Goal: Information Seeking & Learning: Learn about a topic

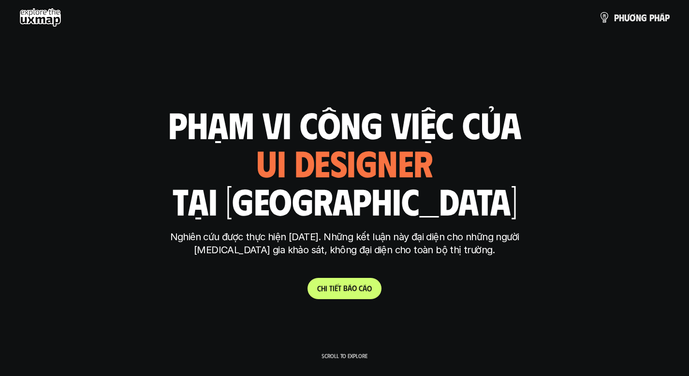
click at [373, 297] on link "C h i t i ế t b á o c á o" at bounding box center [344, 288] width 74 height 21
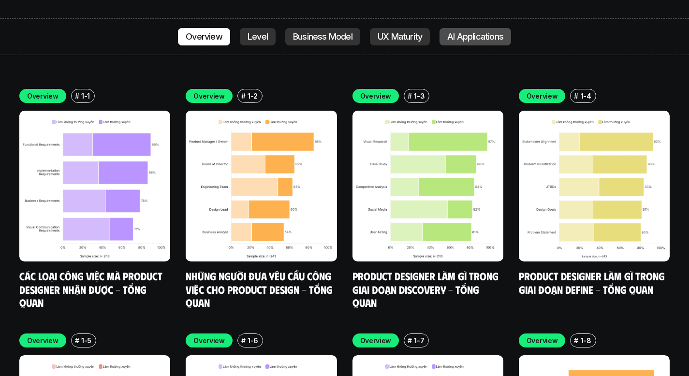
scroll to position [2784, 0]
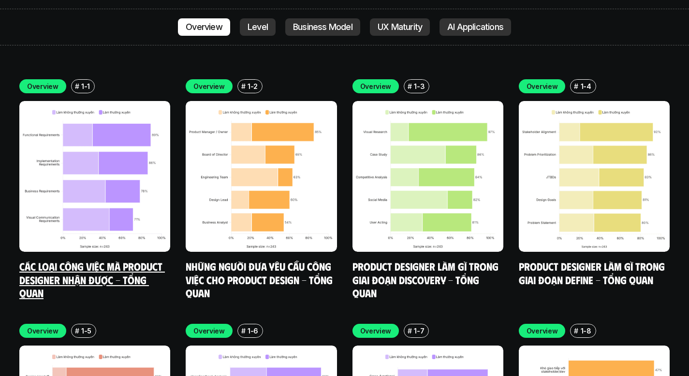
click at [132, 260] on link "Các loại công việc mà Product Designer nhận được - Tổng quan" at bounding box center [92, 280] width 146 height 40
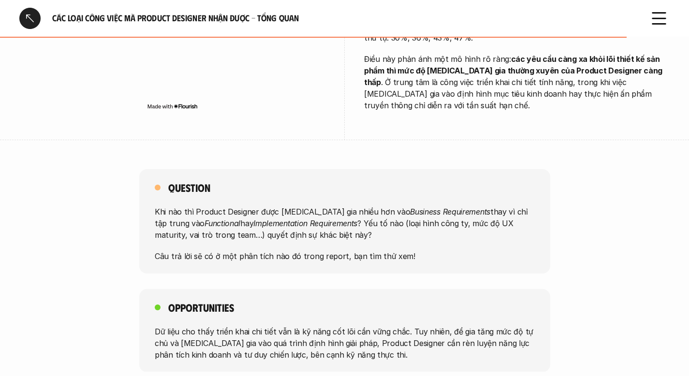
scroll to position [771, 0]
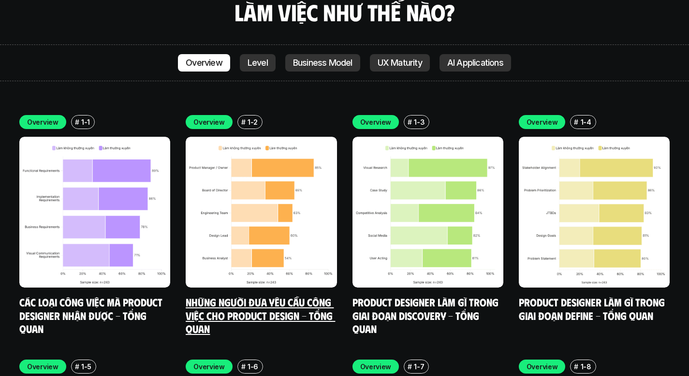
scroll to position [2801, 0]
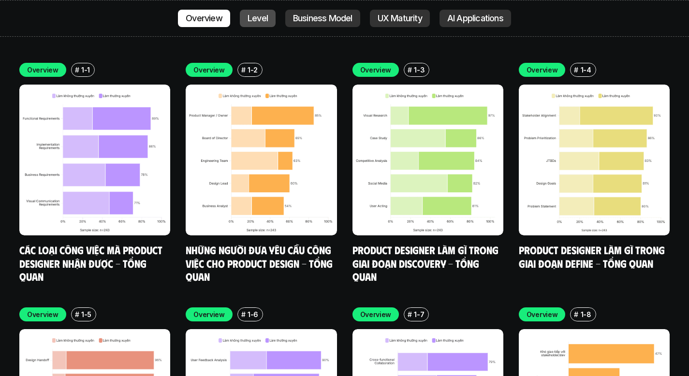
click at [248, 20] on p "Level" at bounding box center [258, 19] width 20 height 10
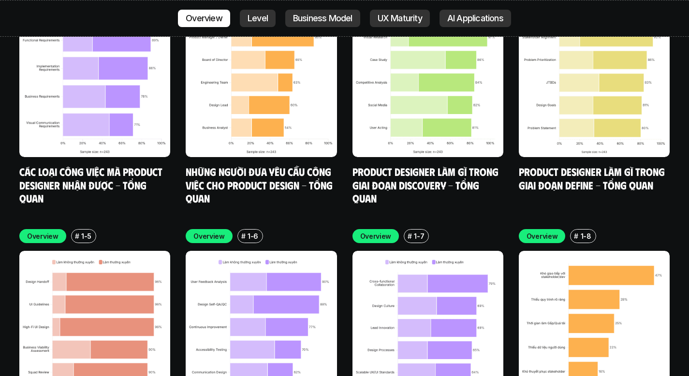
scroll to position [2728, 0]
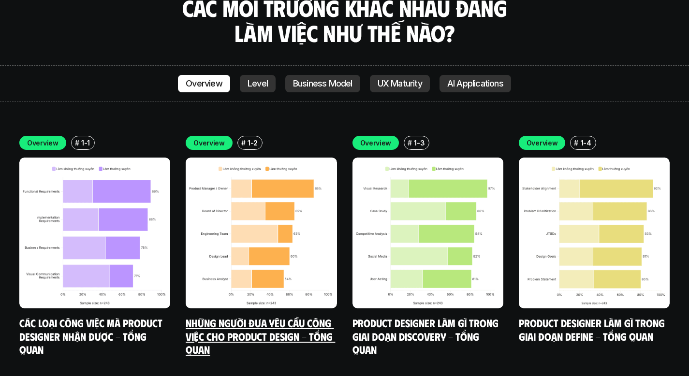
click at [305, 316] on link "Những người đưa yêu cầu công việc cho Product Design - Tổng quan" at bounding box center [260, 336] width 149 height 40
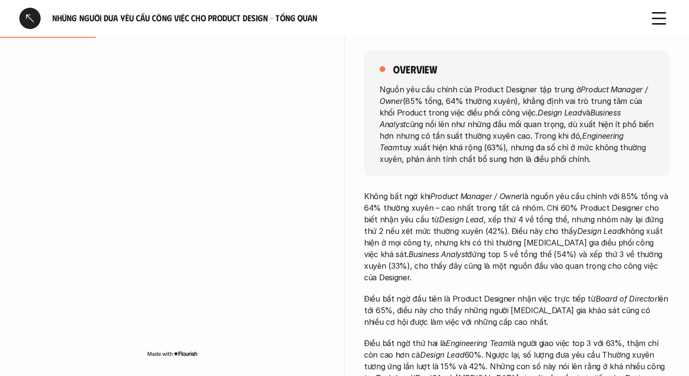
scroll to position [130, 0]
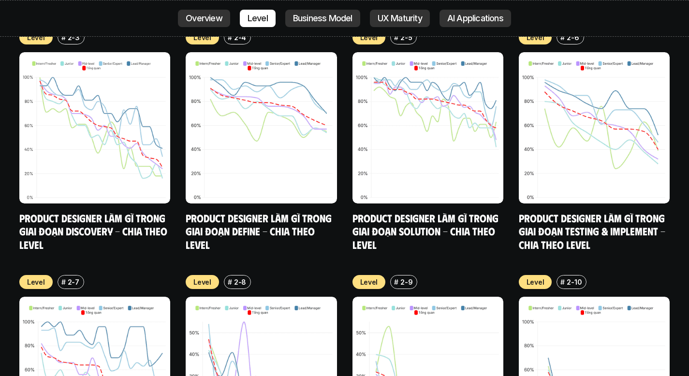
scroll to position [3811, 0]
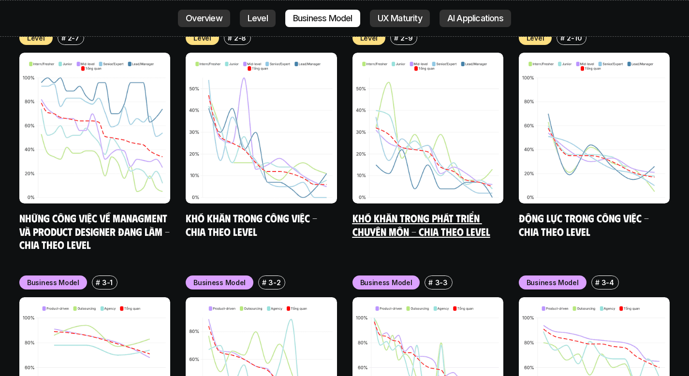
click at [407, 211] on h5 "Khó khăn trong phát triển chuyên môn - Chia theo level" at bounding box center [427, 224] width 151 height 27
click at [407, 211] on link "Khó khăn trong phát triển chuyên môn - Chia theo level" at bounding box center [421, 224] width 138 height 27
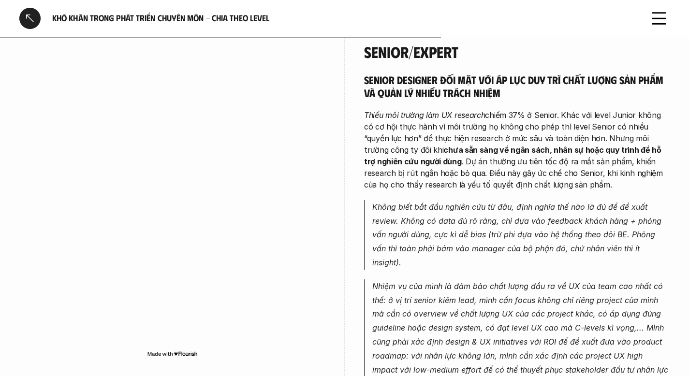
scroll to position [2176, 0]
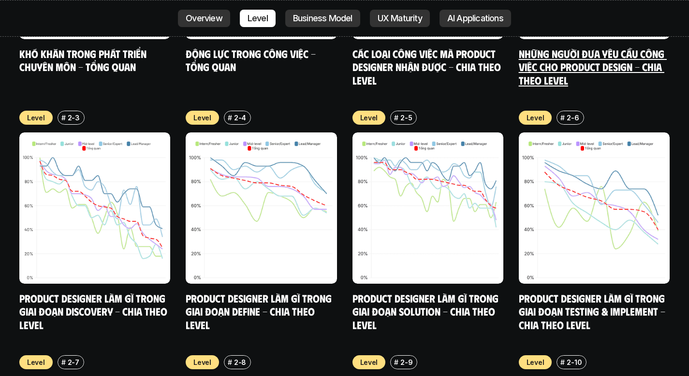
scroll to position [3586, 0]
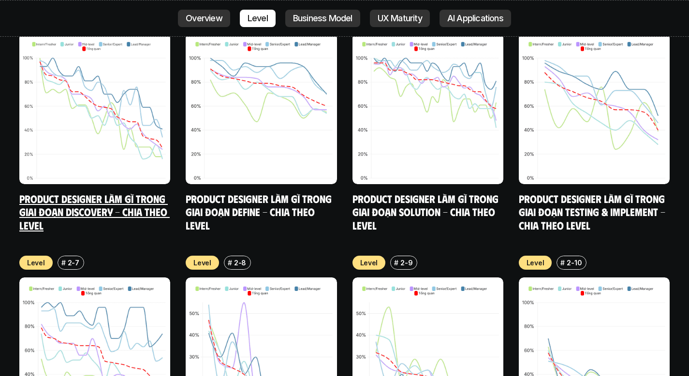
click at [116, 192] on link "Product Designer làm gì trong giai đoạn Discovery - Chia theo Level" at bounding box center [94, 212] width 150 height 40
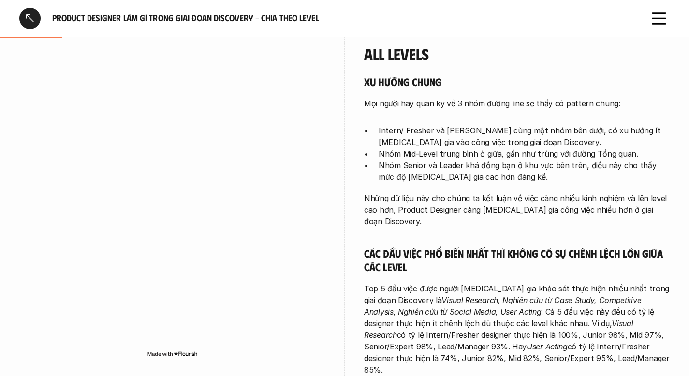
scroll to position [331, 0]
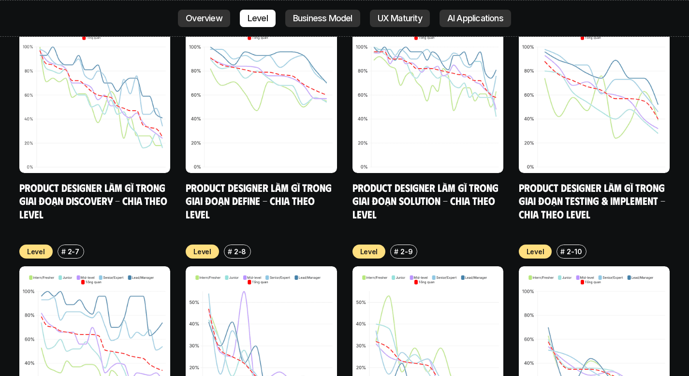
scroll to position [3597, 0]
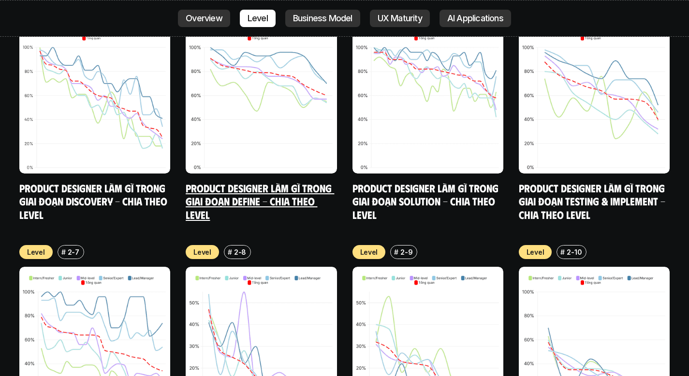
click at [261, 181] on link "Product Designer làm gì trong giai đoạn Define - Chia theo Level" at bounding box center [260, 201] width 148 height 40
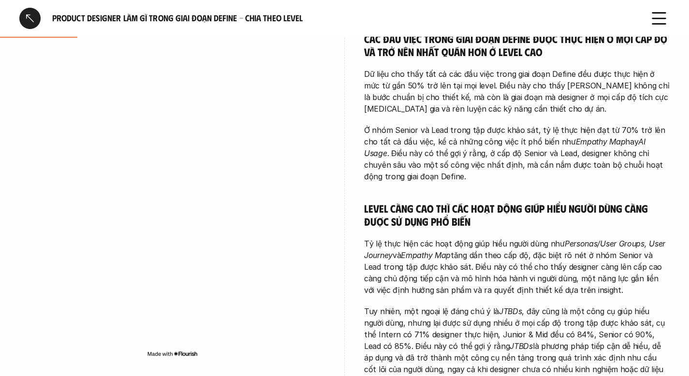
scroll to position [407, 0]
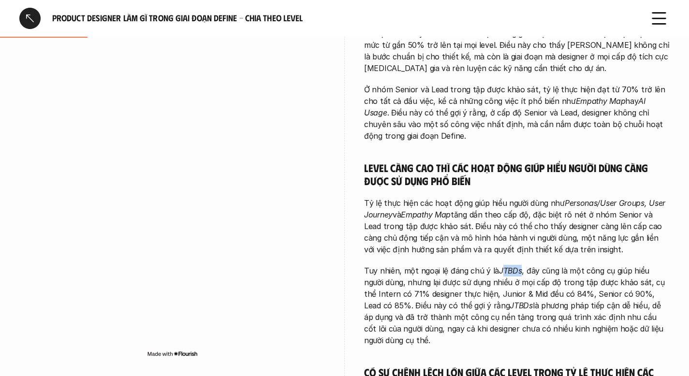
drag, startPoint x: 518, startPoint y: 256, endPoint x: 499, endPoint y: 256, distance: 19.3
click at [499, 266] on em "JTBDs" at bounding box center [510, 271] width 23 height 10
drag, startPoint x: 497, startPoint y: 257, endPoint x: 519, endPoint y: 255, distance: 21.8
click at [519, 266] on em "JTBDs" at bounding box center [510, 271] width 23 height 10
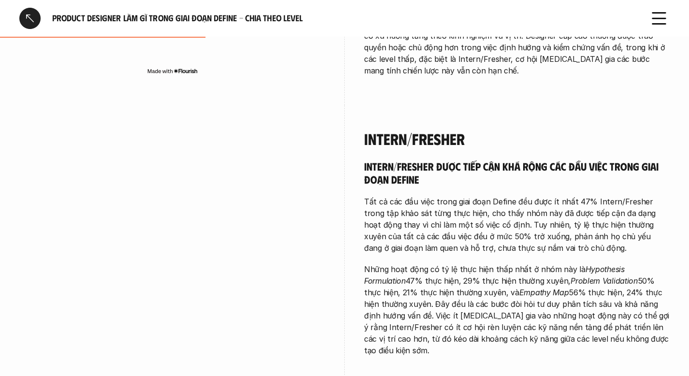
scroll to position [907, 0]
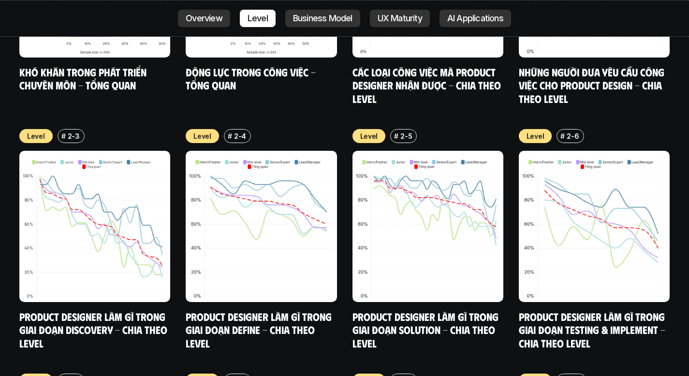
scroll to position [3466, 0]
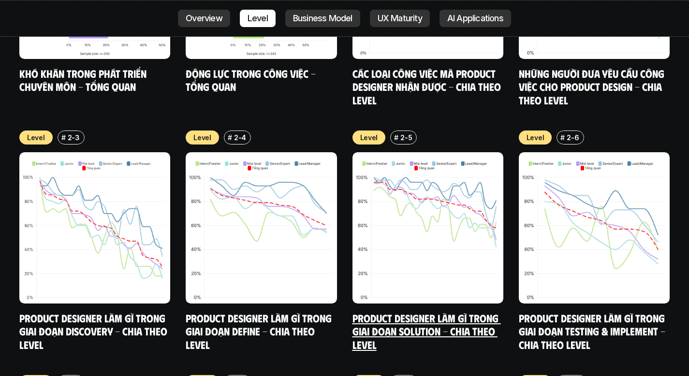
click at [475, 311] on link "Product Designer làm gì trong giai đoạn Solution - Chia theo Level" at bounding box center [426, 331] width 148 height 40
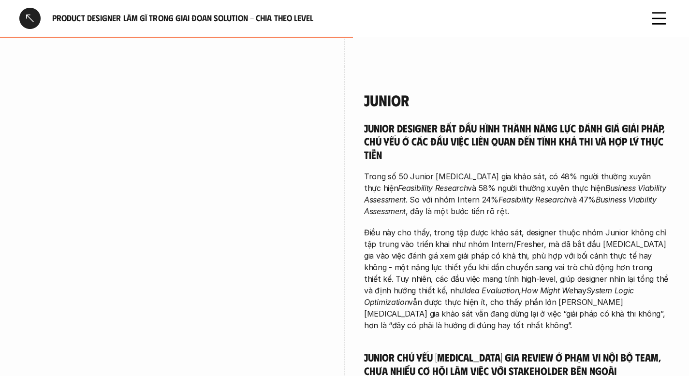
scroll to position [1665, 0]
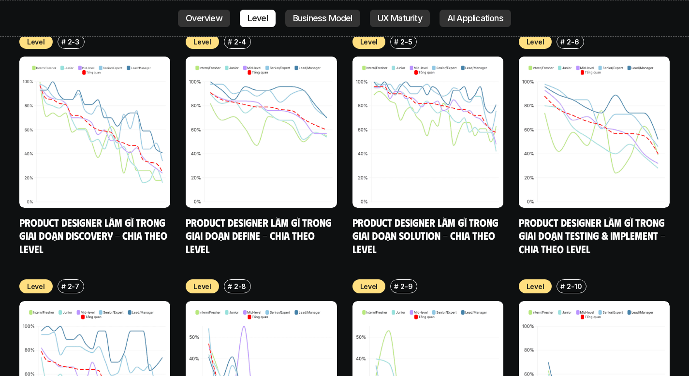
scroll to position [3560, 0]
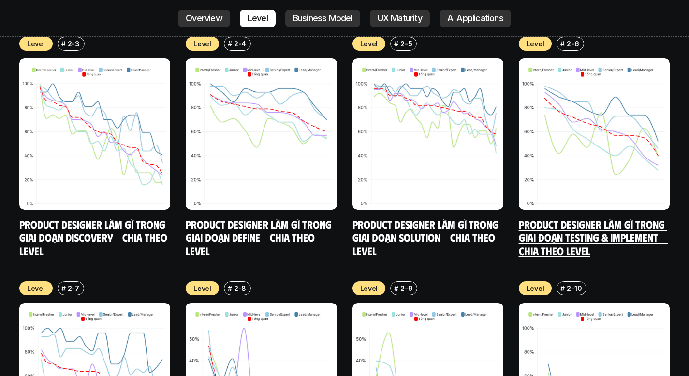
click at [538, 218] on link "Product Designer làm gì trong giai đoạn Testing & Implement - Chia theo Level" at bounding box center [593, 238] width 149 height 40
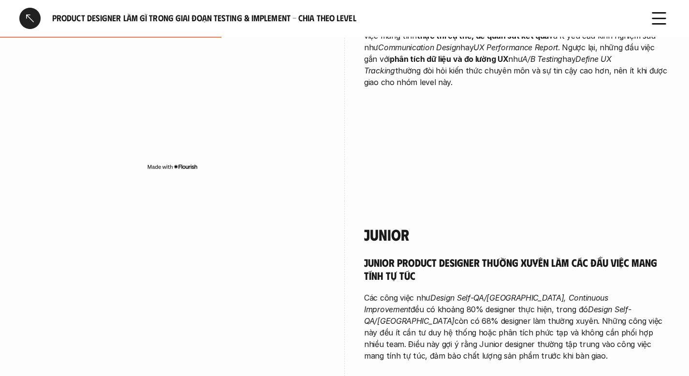
scroll to position [840, 0]
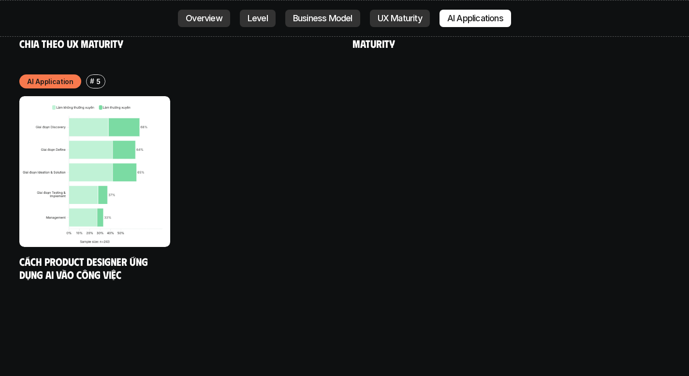
scroll to position [5237, 0]
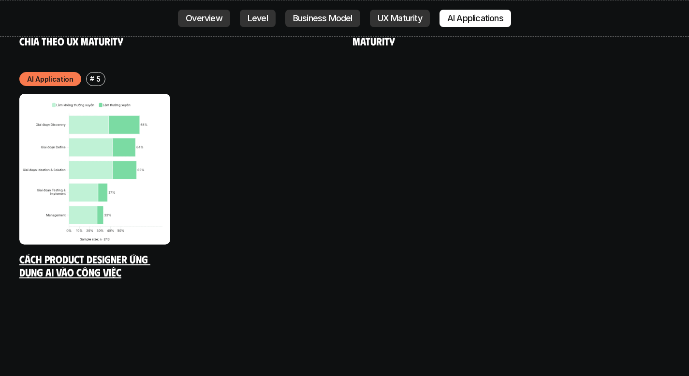
click at [119, 252] on link "Cách Product Designer ứng dụng AI vào công việc" at bounding box center [84, 265] width 131 height 27
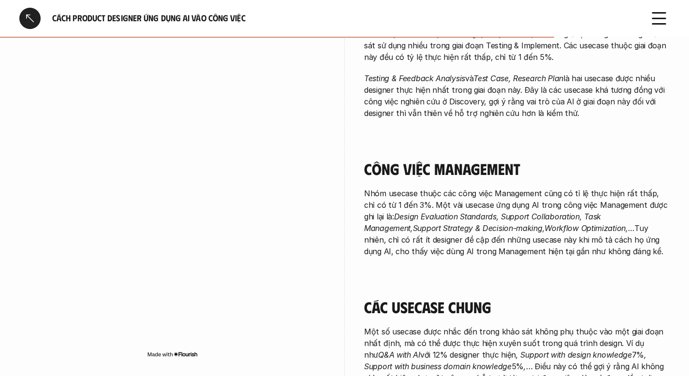
scroll to position [1743, 0]
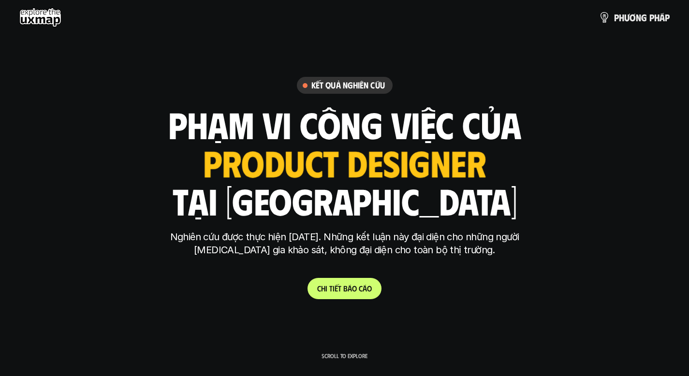
click at [41, 24] on use at bounding box center [40, 17] width 42 height 19
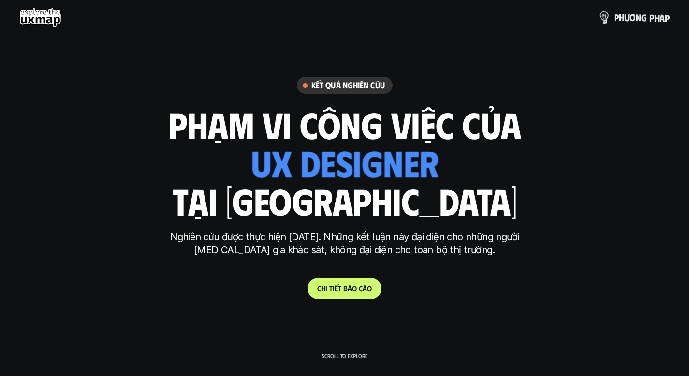
click at [655, 18] on p "p h ư ơ n g p h á p" at bounding box center [642, 17] width 56 height 11
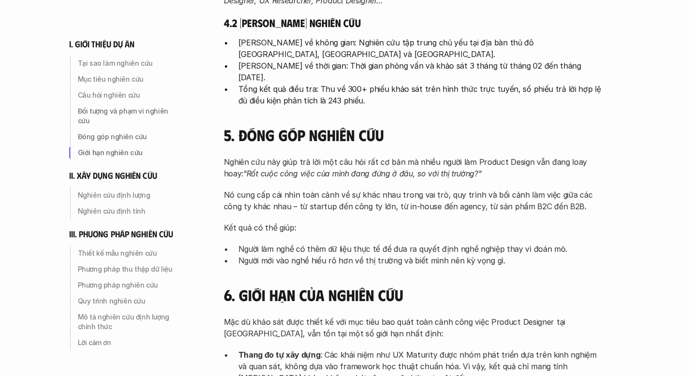
scroll to position [805, 0]
